Goal: Transaction & Acquisition: Purchase product/service

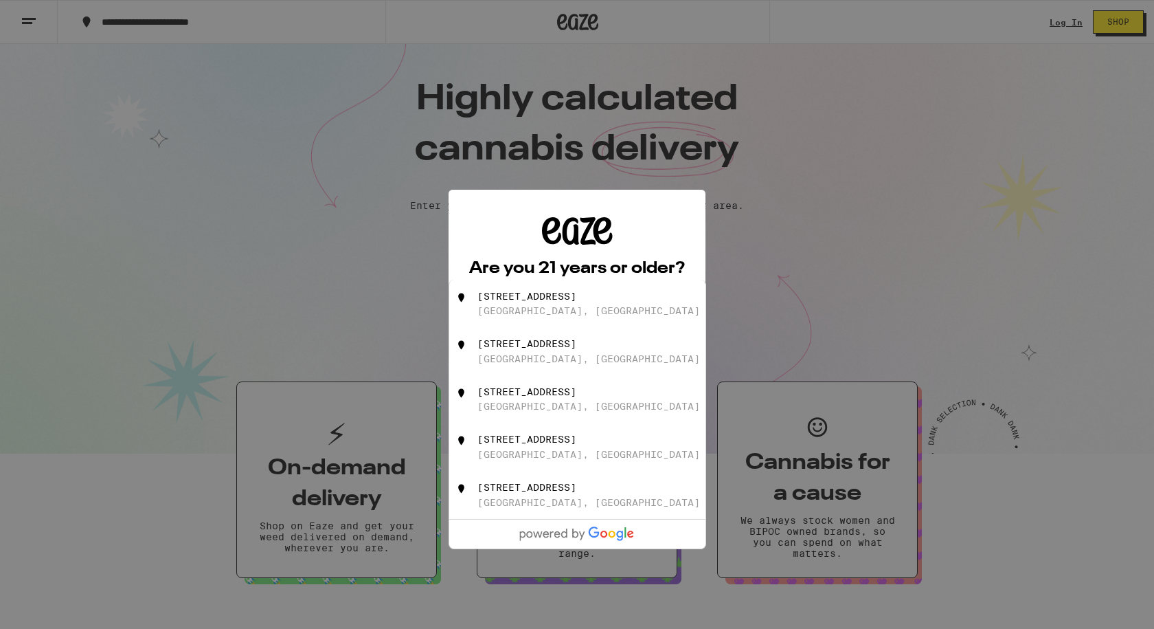
click at [584, 317] on div "[STREET_ADDRESS]" at bounding box center [600, 304] width 245 height 26
type input "[STREET_ADDRESS]"
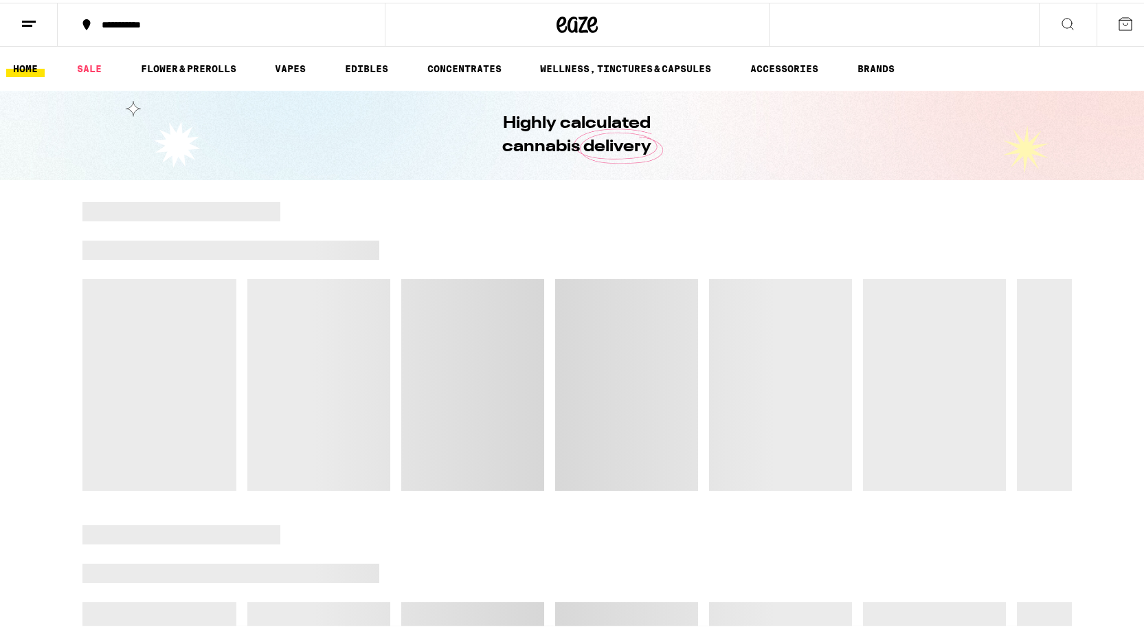
scroll to position [13, 0]
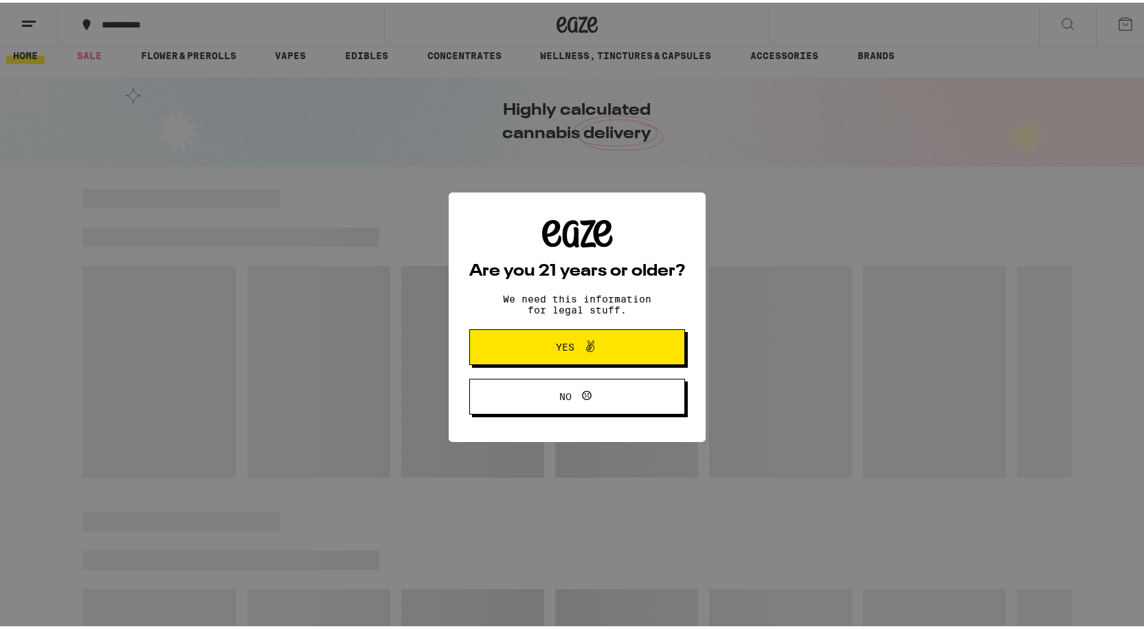
click at [183, 63] on div "Are you 21 years or older? We need this information for legal stuff. Yes No" at bounding box center [577, 314] width 1154 height 629
click at [631, 348] on button "Yes" at bounding box center [577, 344] width 216 height 36
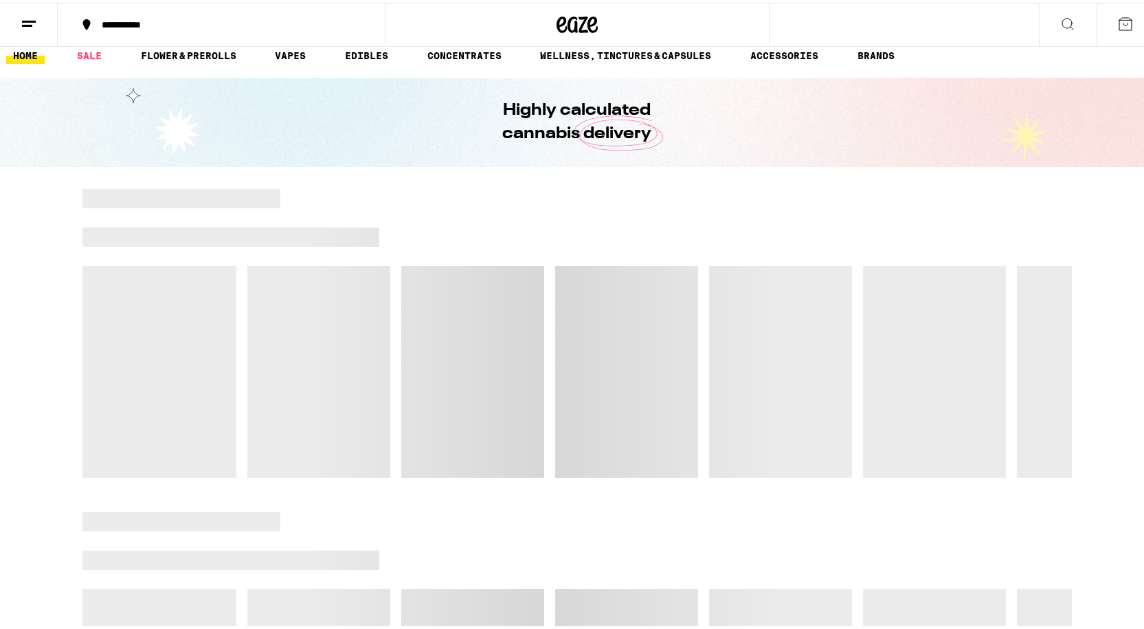
click at [182, 59] on link "FLOWER & PREROLLS" at bounding box center [188, 53] width 109 height 16
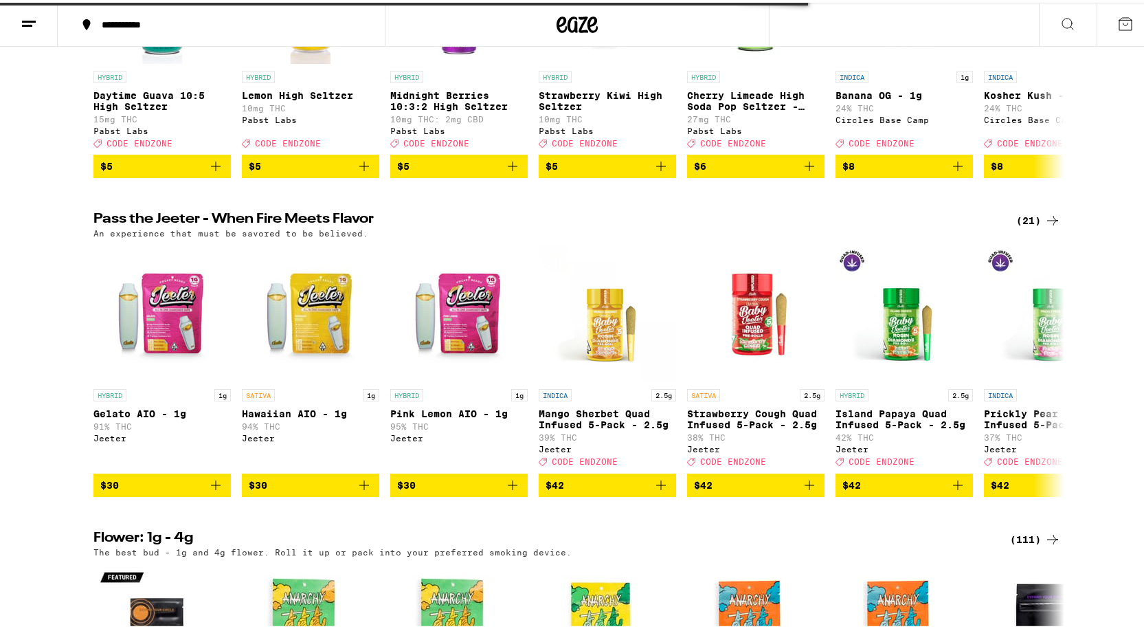
scroll to position [310, 0]
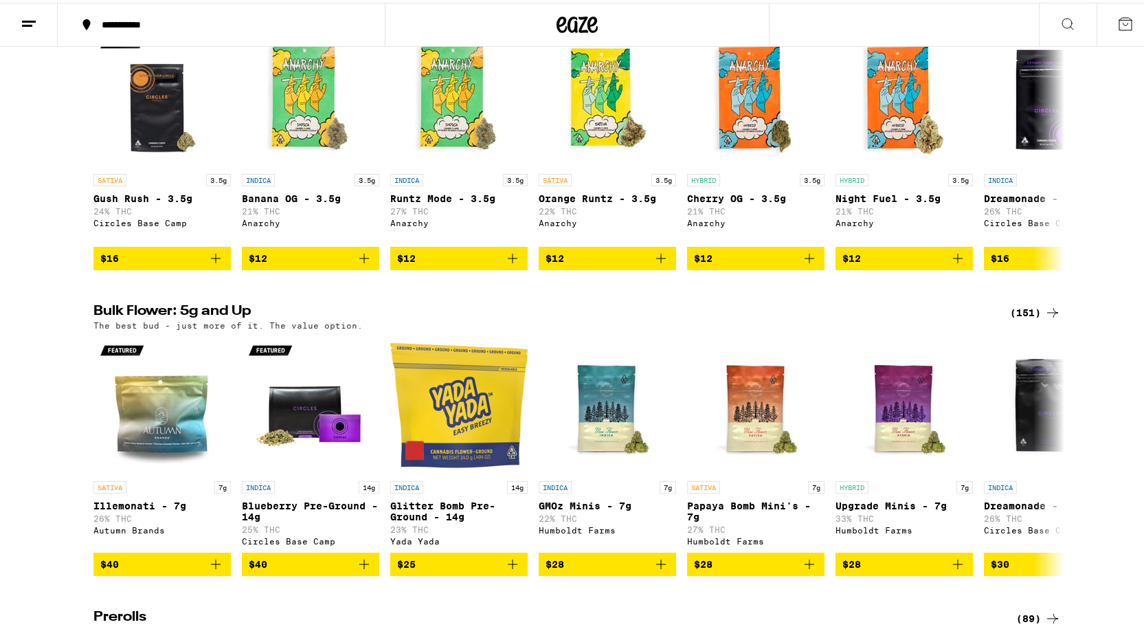
scroll to position [270, 0]
